Goal: Task Accomplishment & Management: Manage account settings

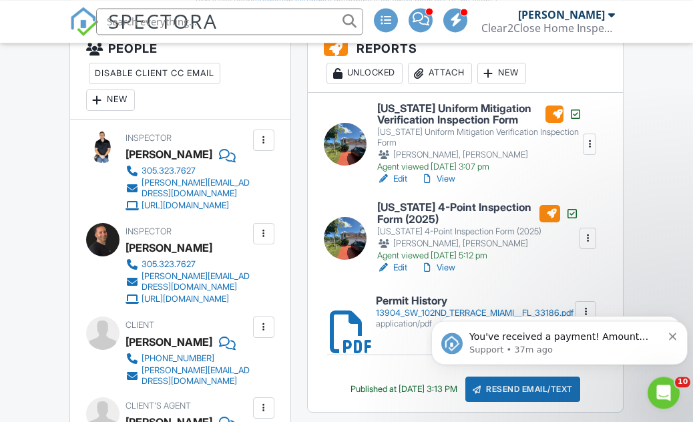
click at [675, 335] on icon "Dismiss notification" at bounding box center [672, 336] width 7 height 7
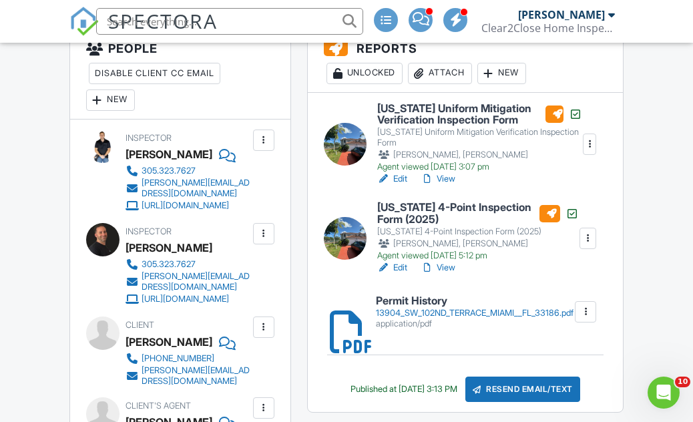
click at [455, 275] on link "View" at bounding box center [438, 267] width 35 height 13
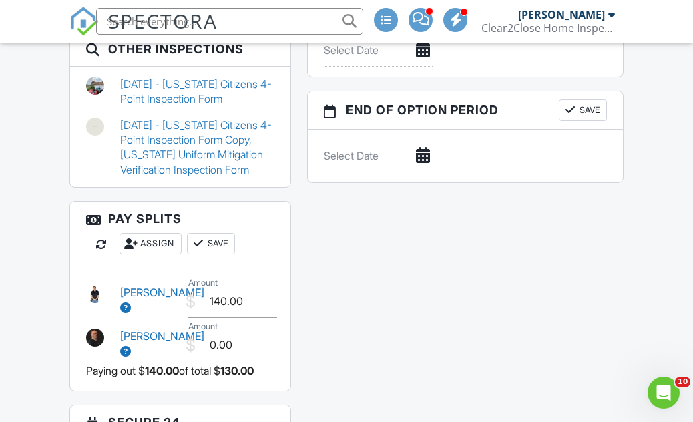
scroll to position [1514, 0]
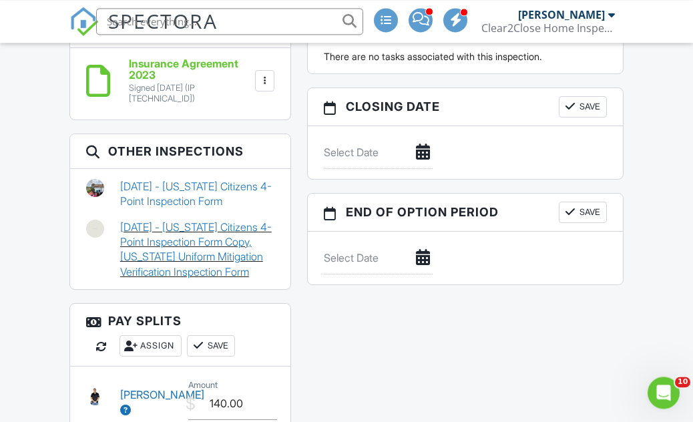
click at [133, 220] on link "07/01/2025 - Florida Citizens 4-Point Inspection Form Copy, Florida Uniform Mit…" at bounding box center [197, 250] width 154 height 60
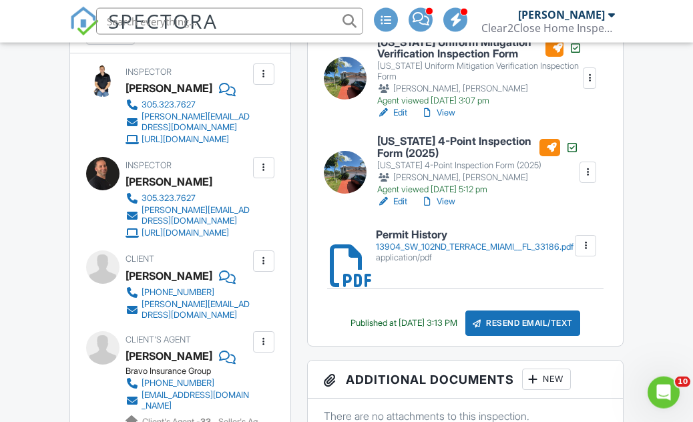
click at [456, 208] on link "View" at bounding box center [438, 201] width 35 height 13
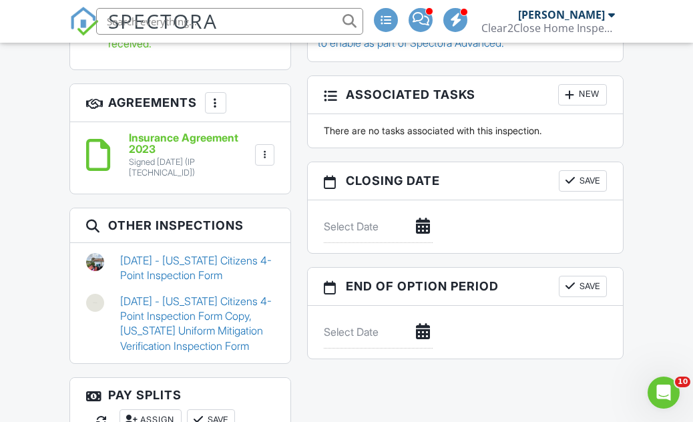
scroll to position [1514, 0]
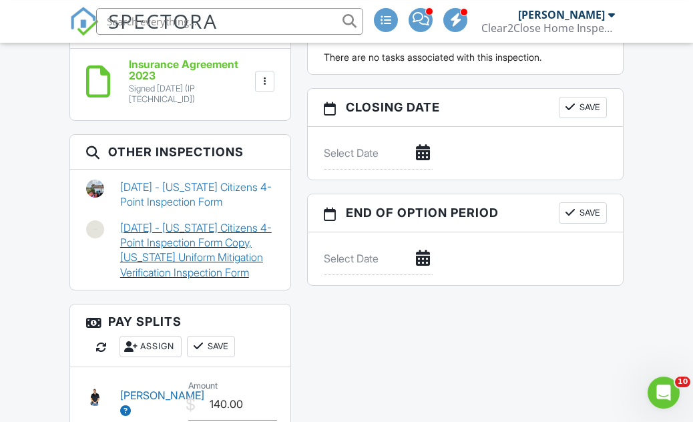
click at [232, 225] on link "07/01/2025 - Florida Citizens 4-Point Inspection Form Copy, Florida Uniform Mit…" at bounding box center [197, 250] width 154 height 60
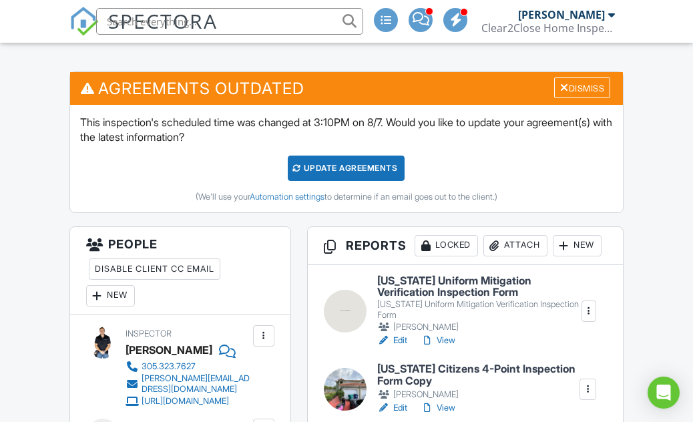
scroll to position [417, 0]
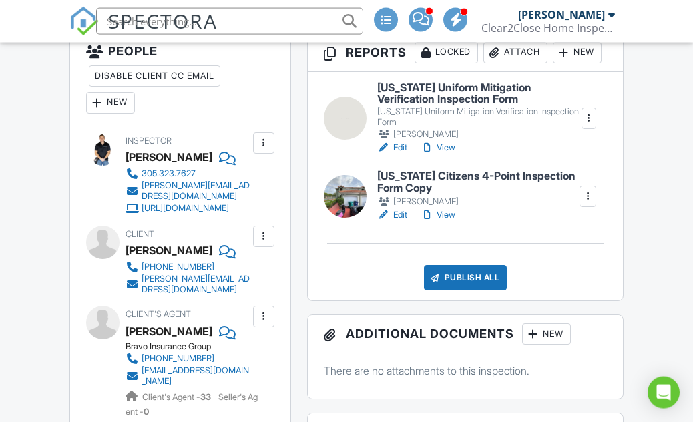
click at [456, 222] on link "View" at bounding box center [438, 214] width 35 height 13
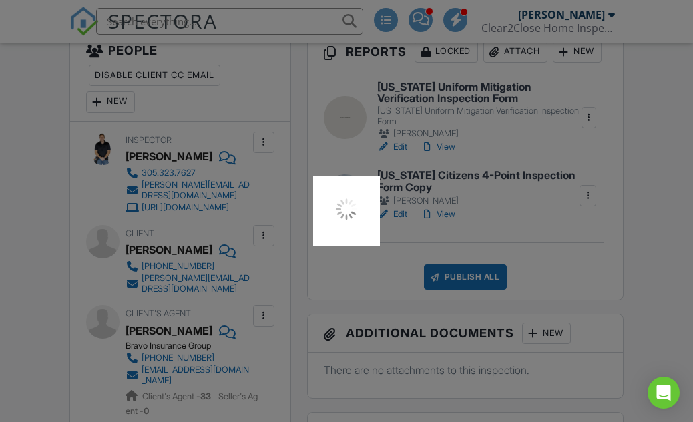
scroll to position [564, 0]
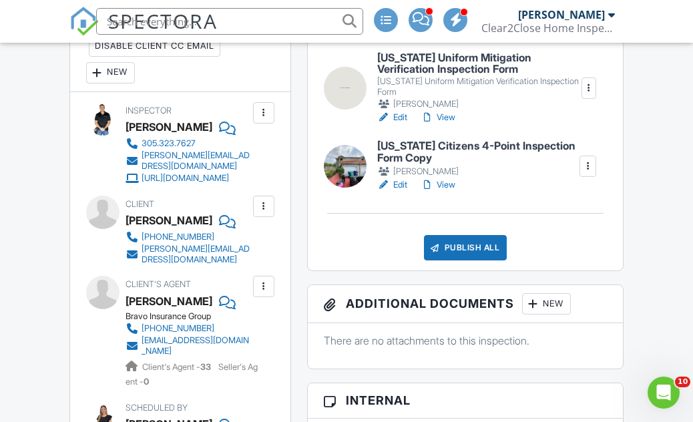
click at [450, 192] on link "View" at bounding box center [438, 184] width 35 height 13
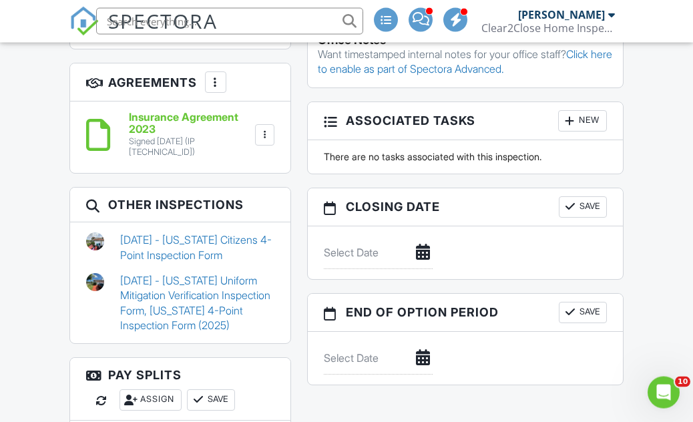
scroll to position [1299, 0]
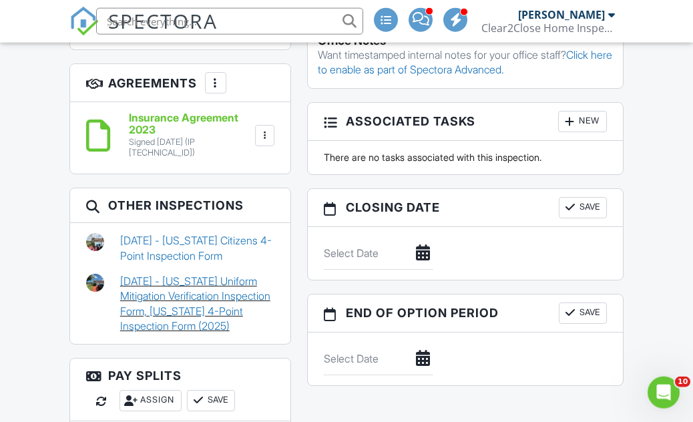
click at [134, 292] on link "[DATE] - [US_STATE] Uniform Mitigation Verification Inspection Form, [US_STATE]…" at bounding box center [197, 304] width 154 height 60
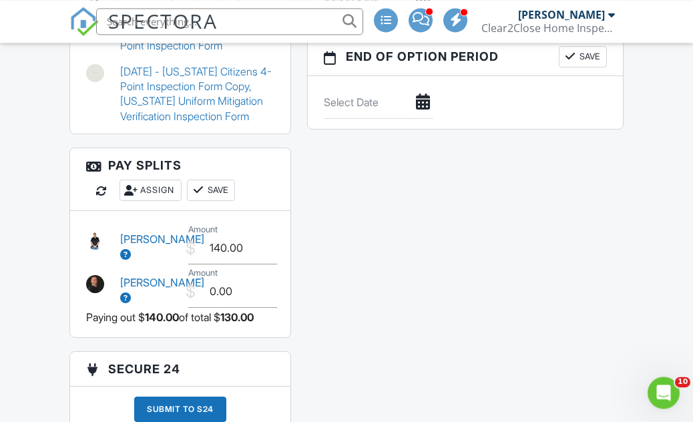
scroll to position [1669, 0]
click at [244, 234] on input "140.00" at bounding box center [232, 248] width 89 height 33
click at [255, 286] on input "0.00" at bounding box center [232, 292] width 89 height 33
type input "100.00"
type input "0"
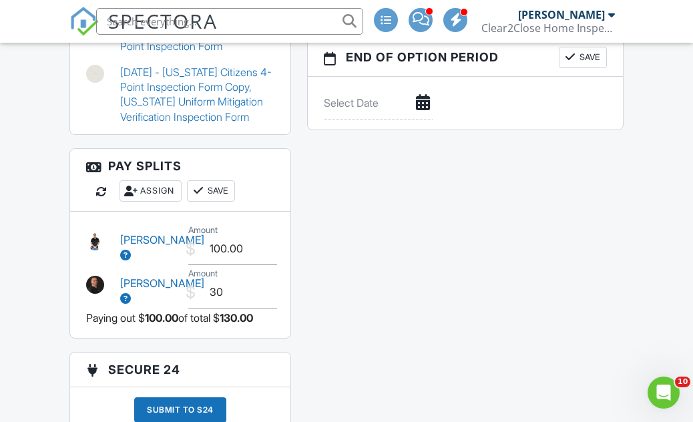
click at [226, 182] on button "Save" at bounding box center [211, 190] width 48 height 21
type input "30.00"
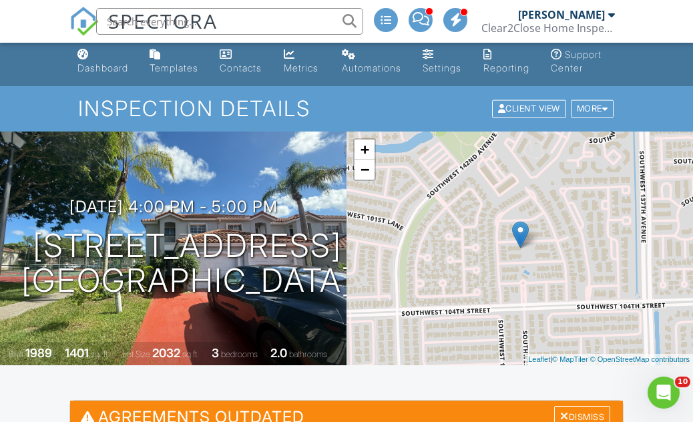
scroll to position [0, 0]
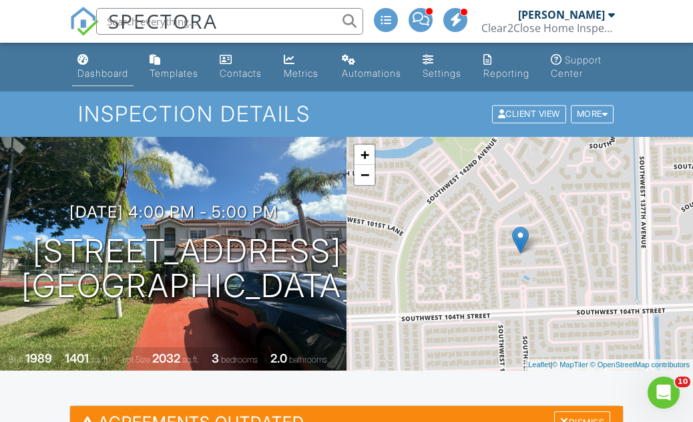
click at [85, 57] on div "Dashboard" at bounding box center [82, 59] width 11 height 11
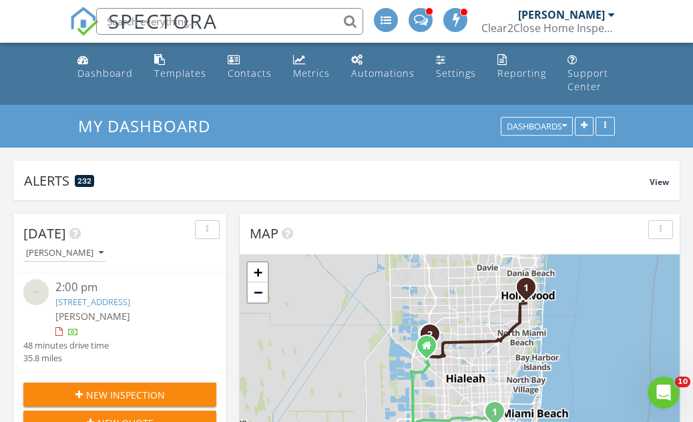
click at [226, 13] on input "text" at bounding box center [229, 21] width 267 height 27
click at [57, 249] on div "[PERSON_NAME]" at bounding box center [64, 253] width 77 height 9
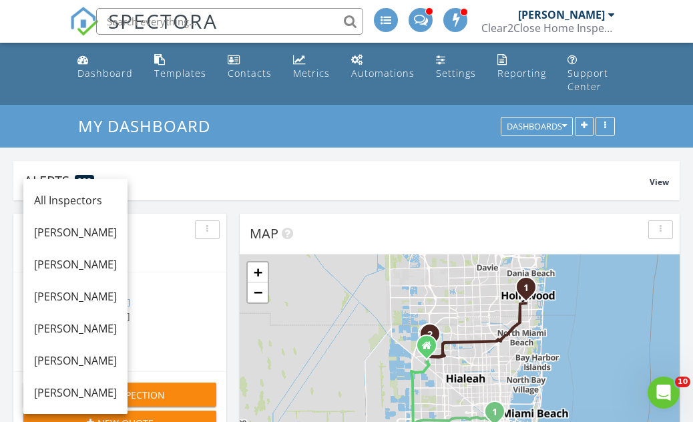
click at [29, 117] on div "My Dashboard Dashboards" at bounding box center [346, 126] width 693 height 43
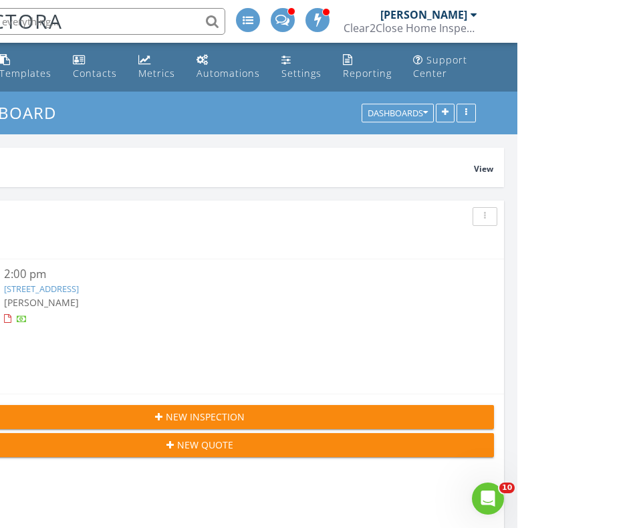
scroll to position [667729, 667408]
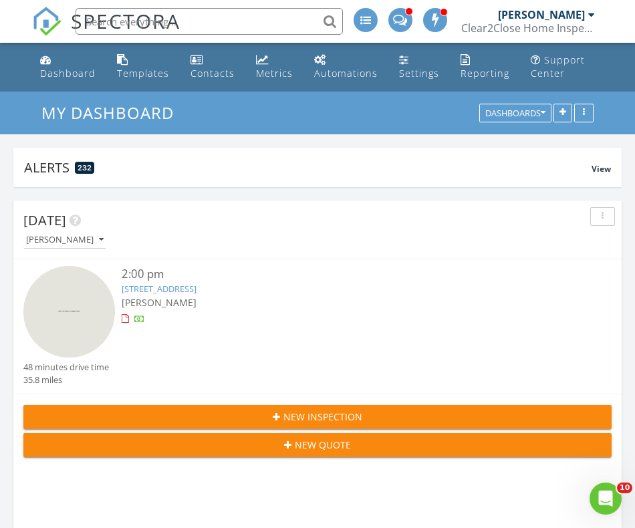
click at [47, 235] on div "[PERSON_NAME]" at bounding box center [64, 239] width 77 height 9
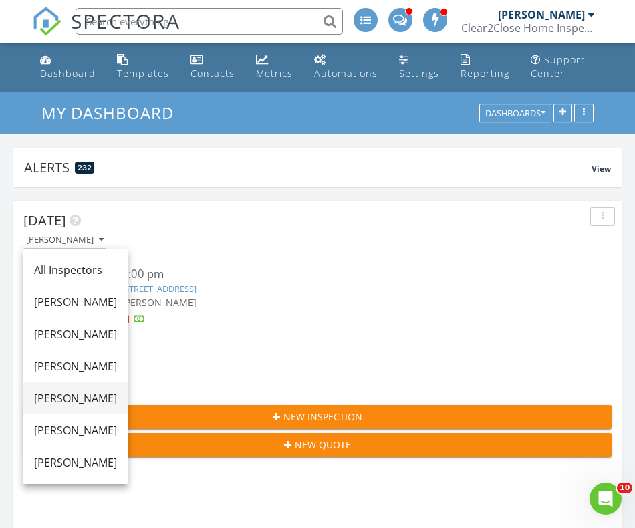
click at [33, 393] on link "[PERSON_NAME]" at bounding box center [75, 398] width 104 height 32
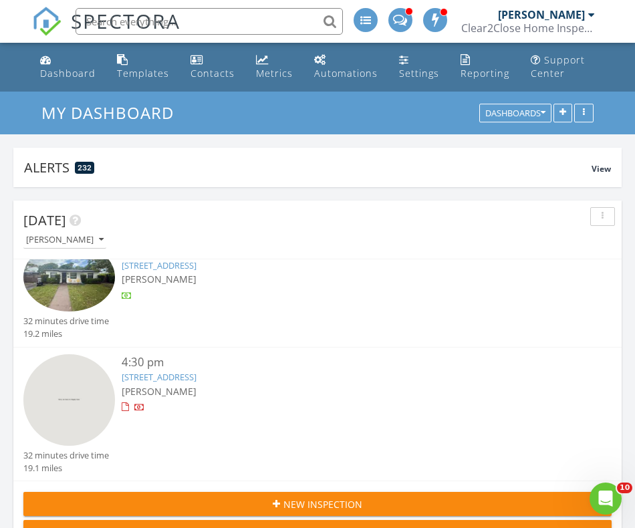
scroll to position [23, 0]
click at [152, 380] on link "3218 W 97th Terrace, Hialeah, FL 33018" at bounding box center [159, 377] width 75 height 12
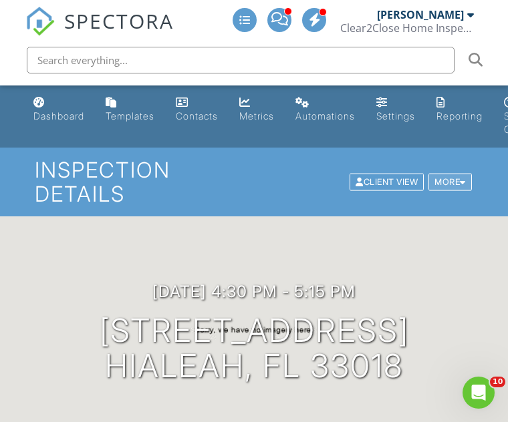
click at [466, 180] on div "More" at bounding box center [449, 182] width 43 height 18
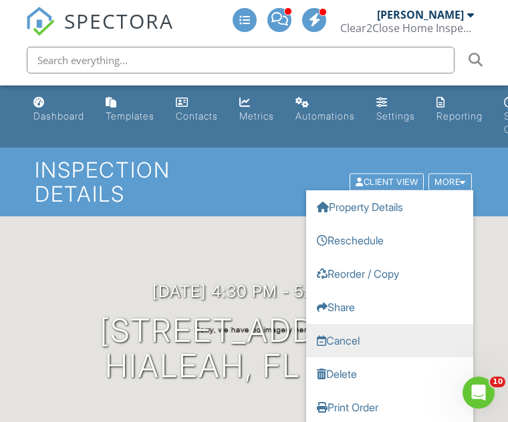
click at [389, 339] on link "Cancel" at bounding box center [389, 339] width 167 height 33
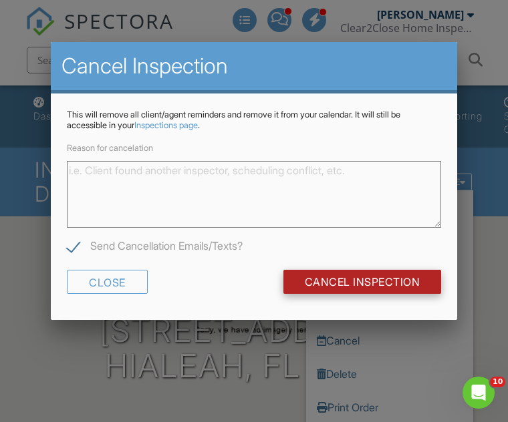
click at [389, 279] on input "Cancel Inspection" at bounding box center [362, 282] width 158 height 24
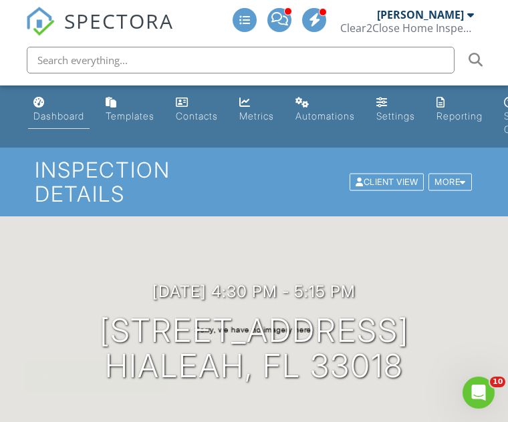
click at [39, 115] on div "Dashboard" at bounding box center [58, 115] width 51 height 11
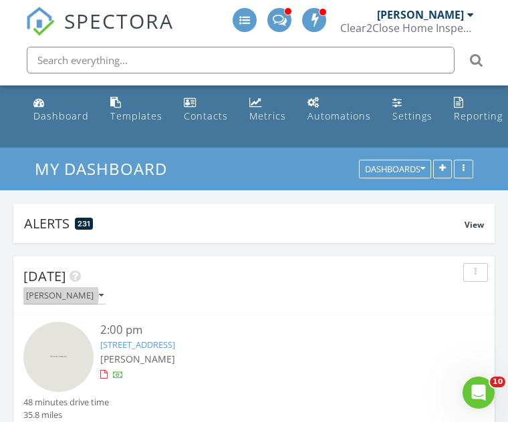
scroll to position [94, 0]
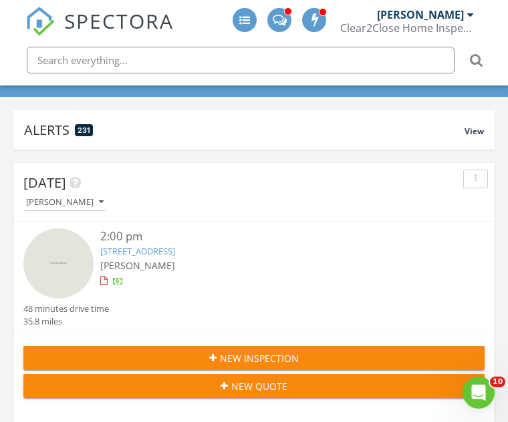
click at [73, 210] on button "[PERSON_NAME]" at bounding box center [64, 203] width 83 height 18
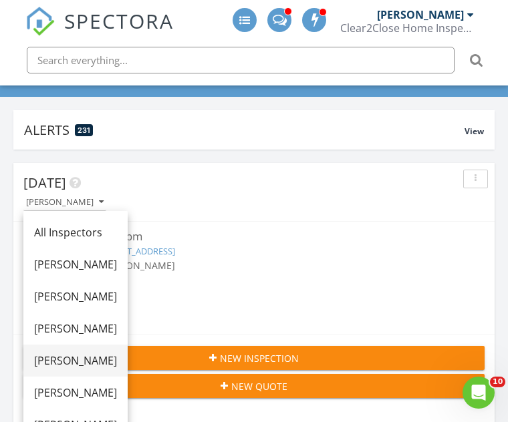
click at [100, 363] on div "[PERSON_NAME]" at bounding box center [75, 361] width 83 height 16
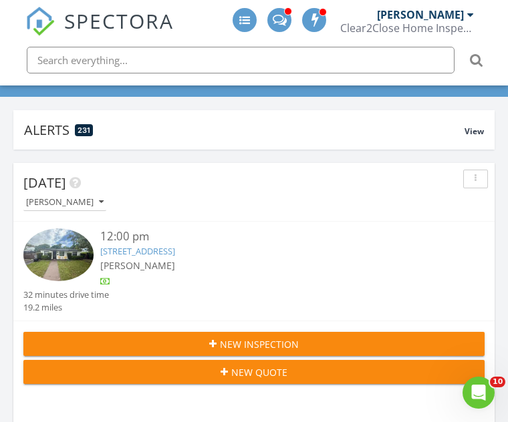
click at [175, 253] on link "1609 S 24th Ave, Hollywood, FL 33020" at bounding box center [137, 251] width 75 height 12
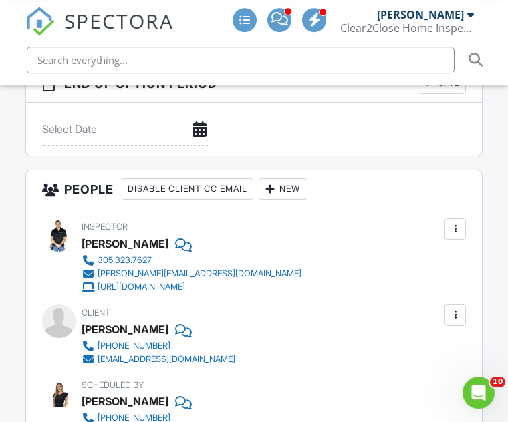
click at [307, 186] on div "New" at bounding box center [283, 188] width 49 height 21
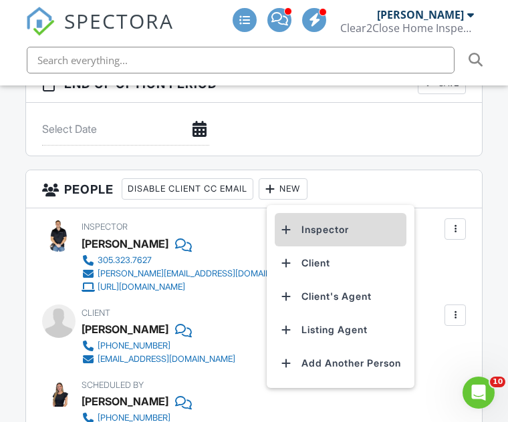
click at [343, 221] on li "Inspector" at bounding box center [341, 229] width 132 height 33
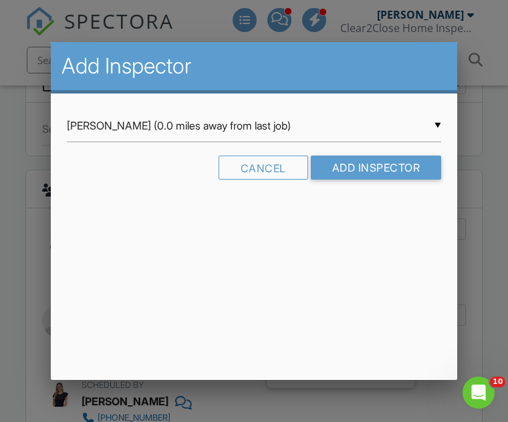
click at [289, 142] on input "Christopher Guillen (0.0 miles away from last job)" at bounding box center [254, 126] width 374 height 33
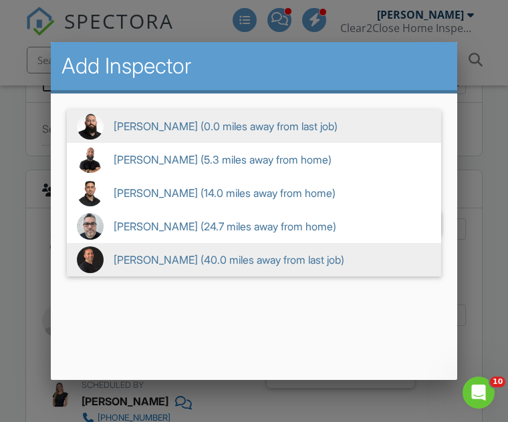
click at [196, 267] on span "Keith Curotz (40.0 miles away from last job)" at bounding box center [254, 259] width 374 height 33
type input "Keith Curotz (40.0 miles away from last job)"
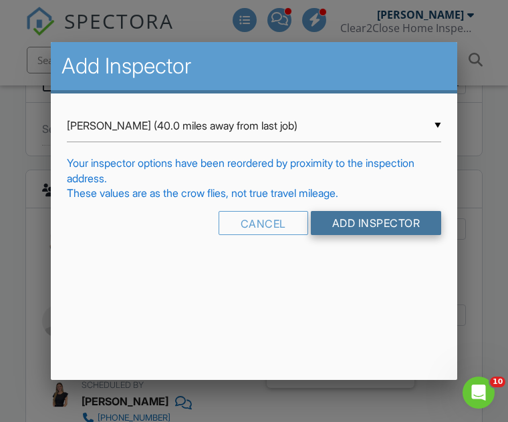
click at [407, 231] on input "Add Inspector" at bounding box center [376, 223] width 131 height 24
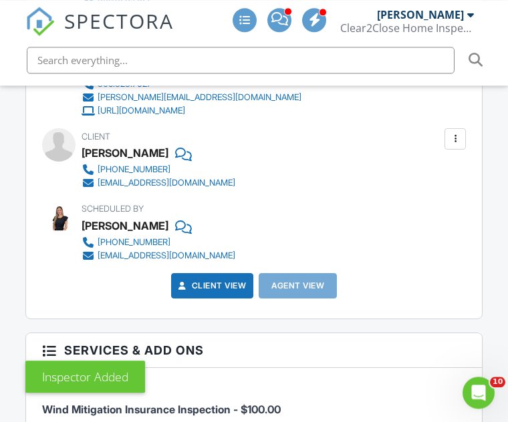
scroll to position [1868, 0]
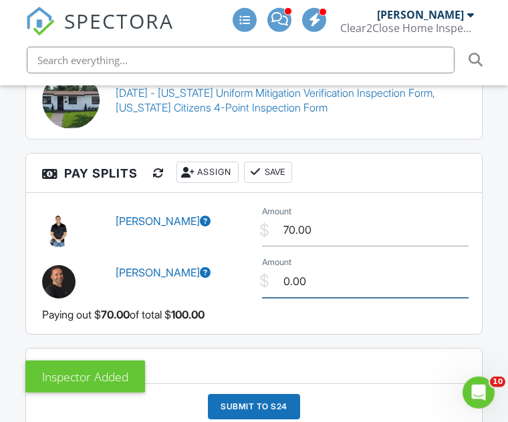
click at [399, 280] on input "0.00" at bounding box center [365, 281] width 206 height 33
type input "0"
click at [289, 169] on button "Save" at bounding box center [268, 172] width 48 height 21
type input "30.00"
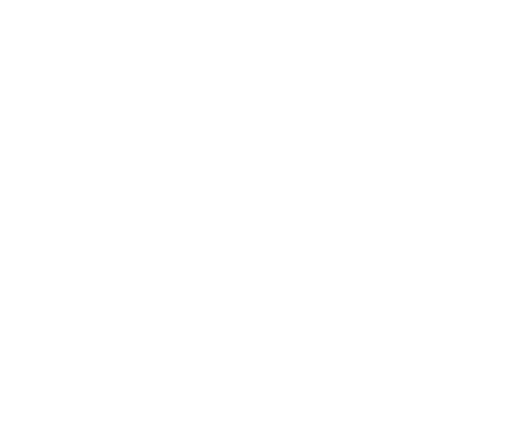
scroll to position [570, 0]
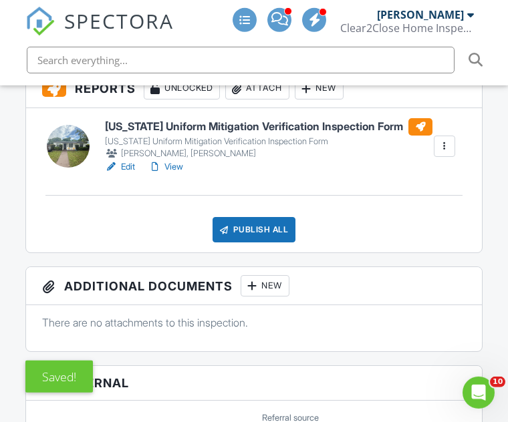
click at [270, 233] on div "Publish All" at bounding box center [254, 229] width 84 height 25
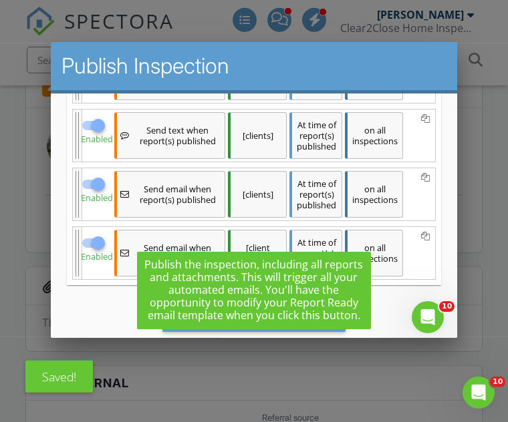
scroll to position [307, 0]
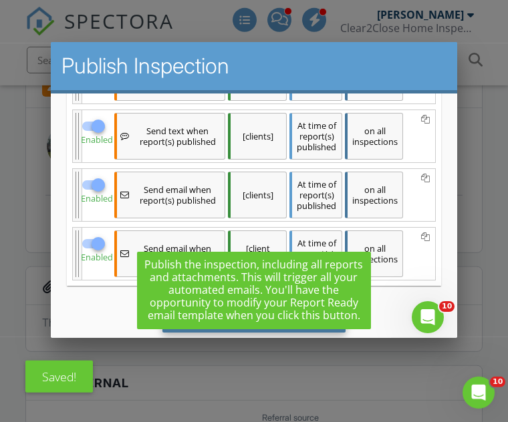
click at [252, 313] on div "Save & Publish" at bounding box center [254, 315] width 184 height 36
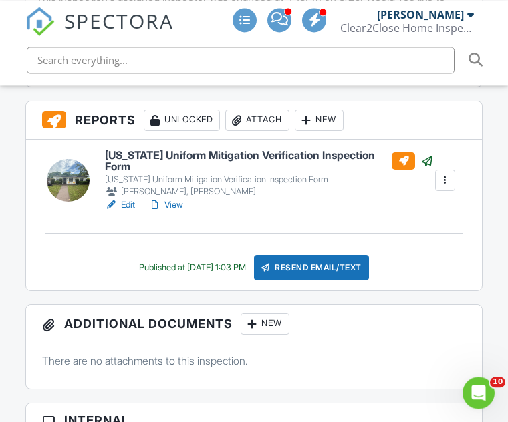
scroll to position [530, 0]
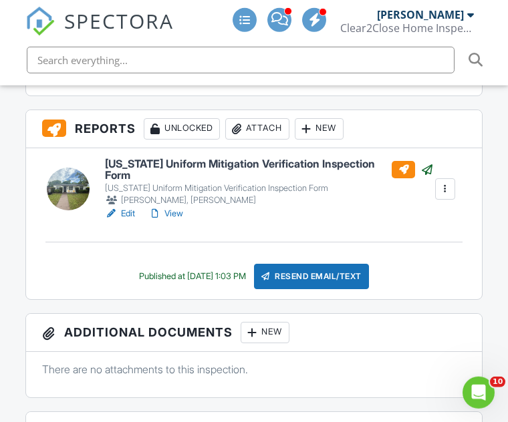
click at [178, 207] on link "View" at bounding box center [165, 213] width 35 height 13
